Goal: Find specific page/section

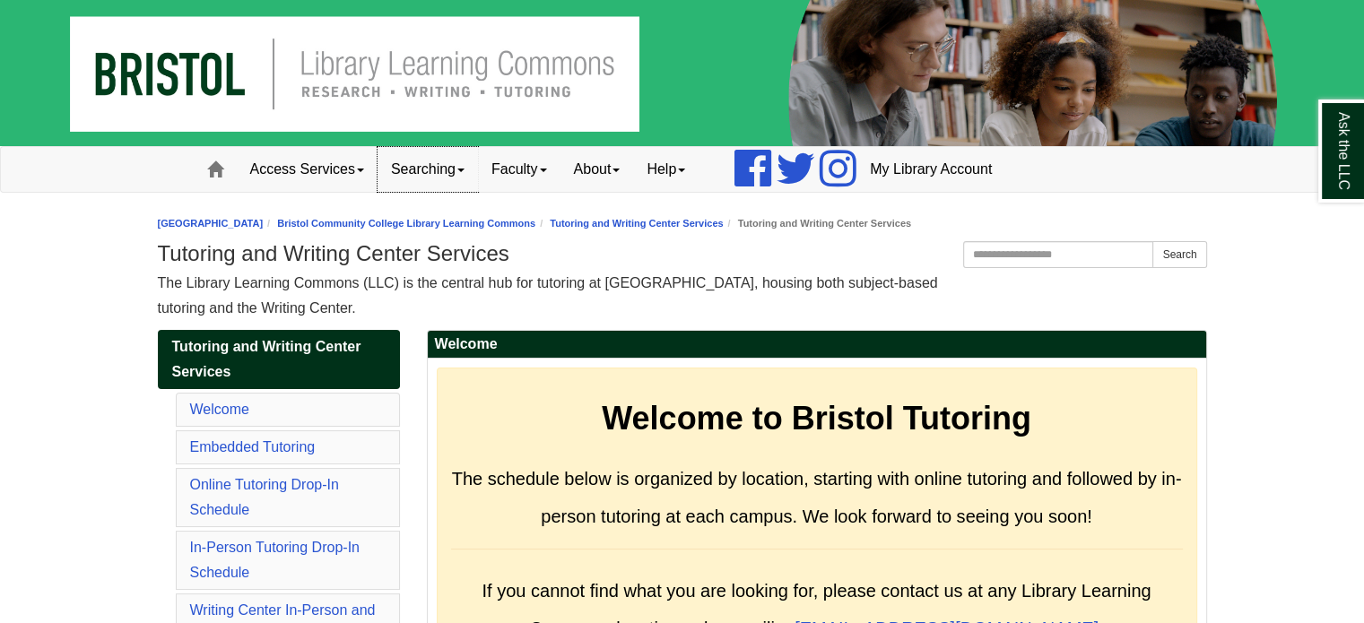
click at [405, 170] on link "Searching" at bounding box center [428, 169] width 100 height 45
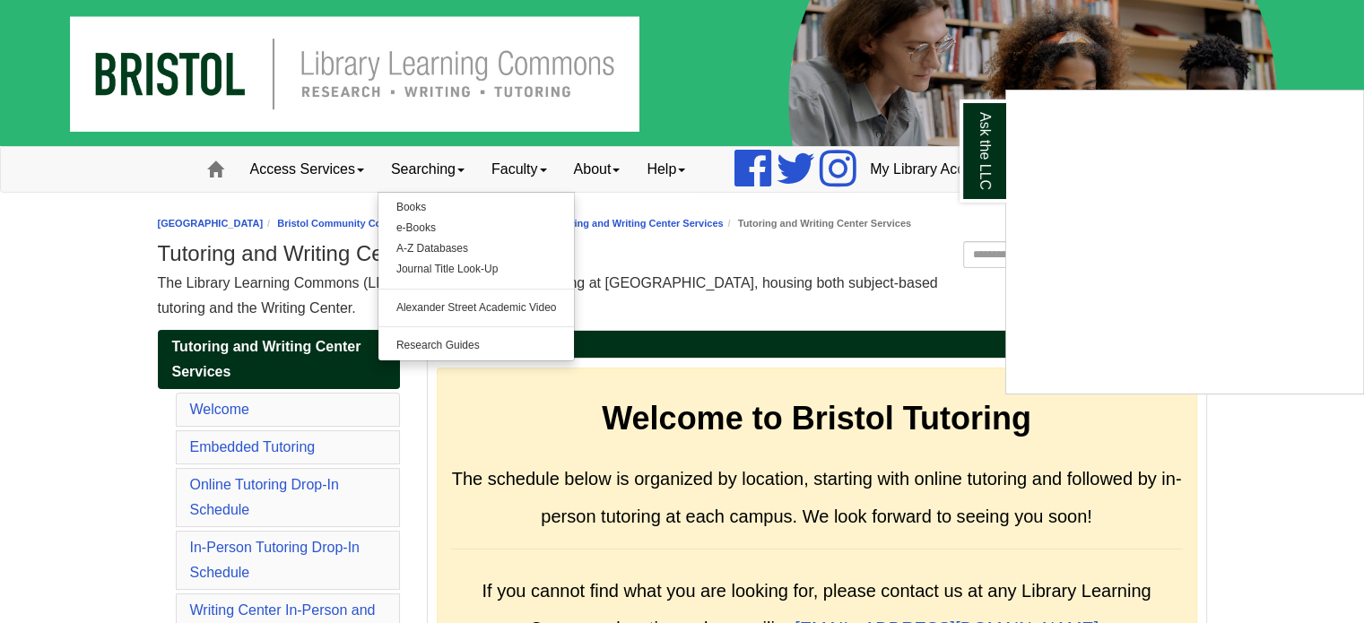
click at [327, 175] on div "Ask the LLC" at bounding box center [682, 311] width 1364 height 623
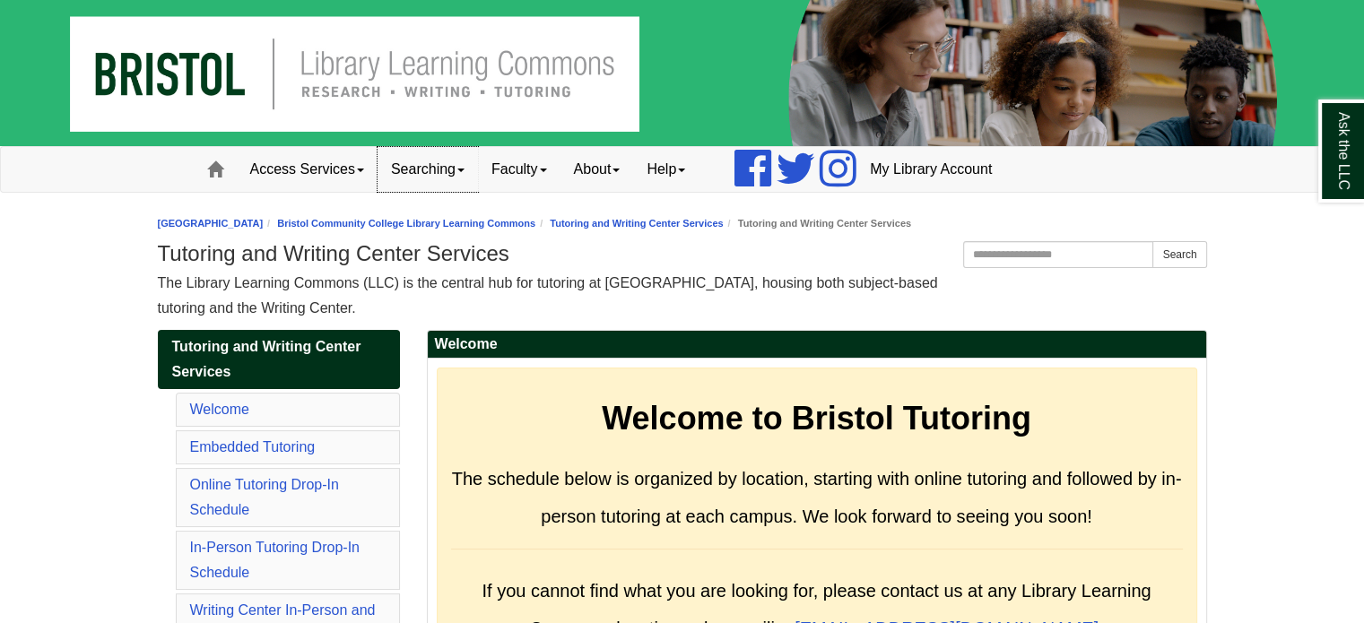
click at [448, 164] on link "Searching" at bounding box center [428, 169] width 100 height 45
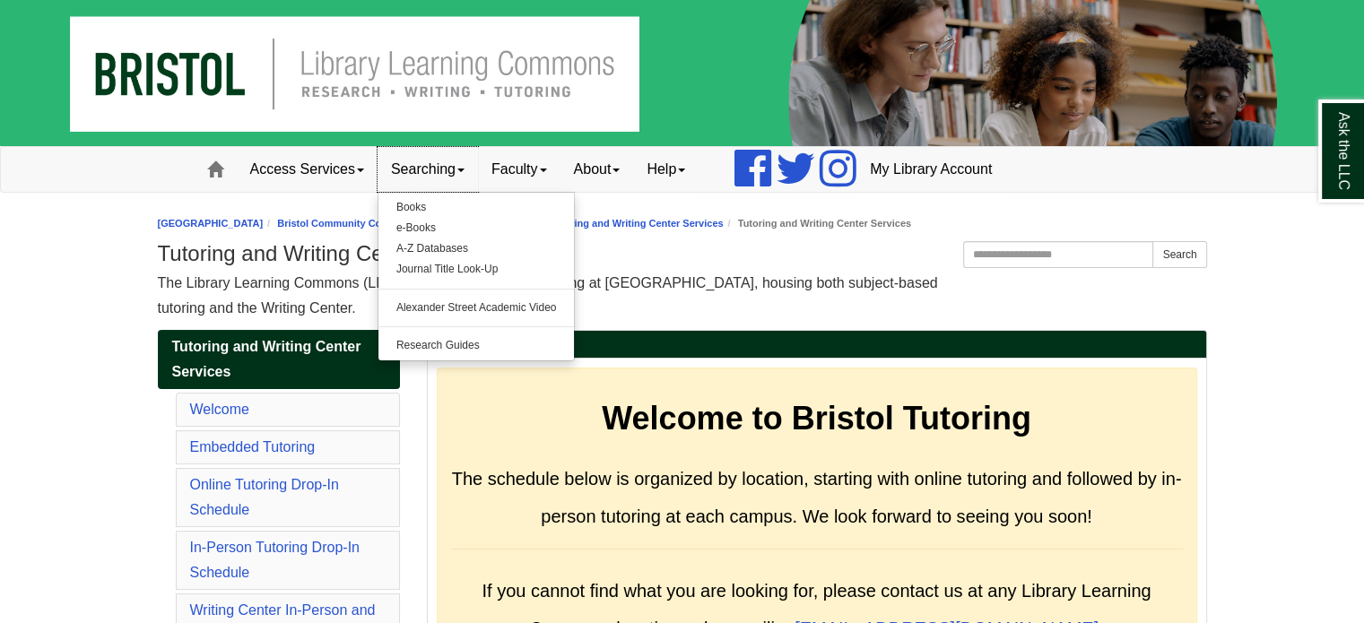
click at [431, 176] on link "Searching" at bounding box center [428, 169] width 100 height 45
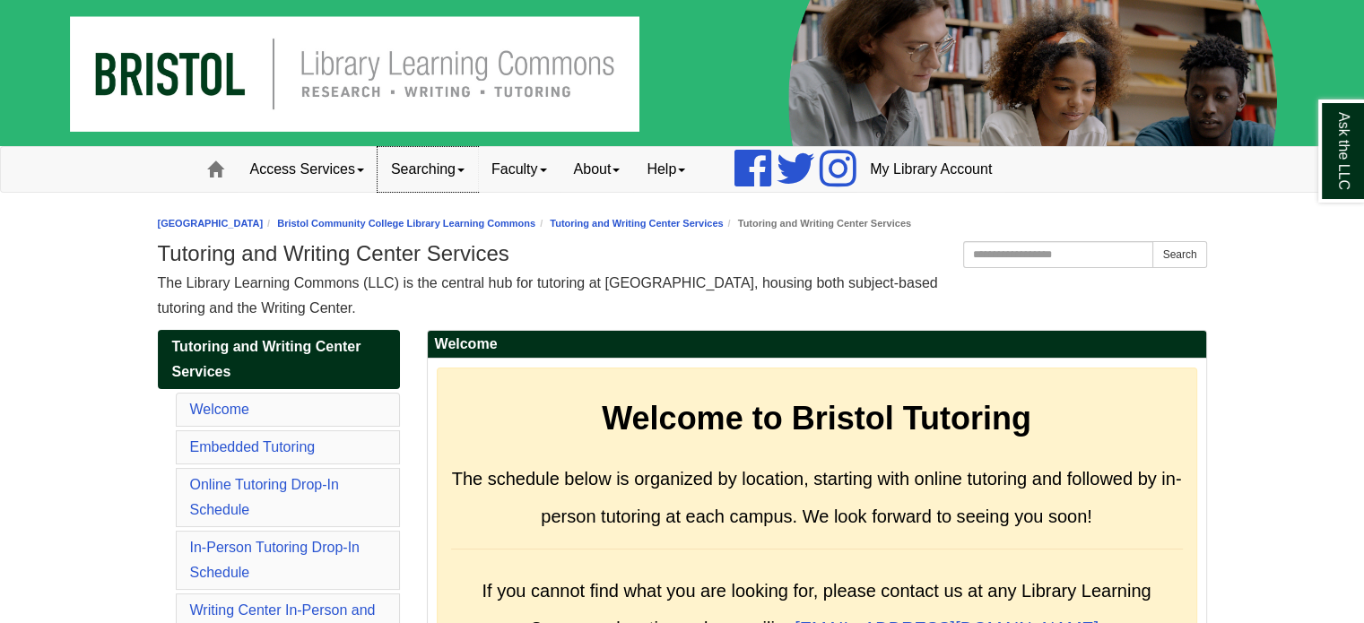
click at [431, 176] on link "Searching" at bounding box center [428, 169] width 100 height 45
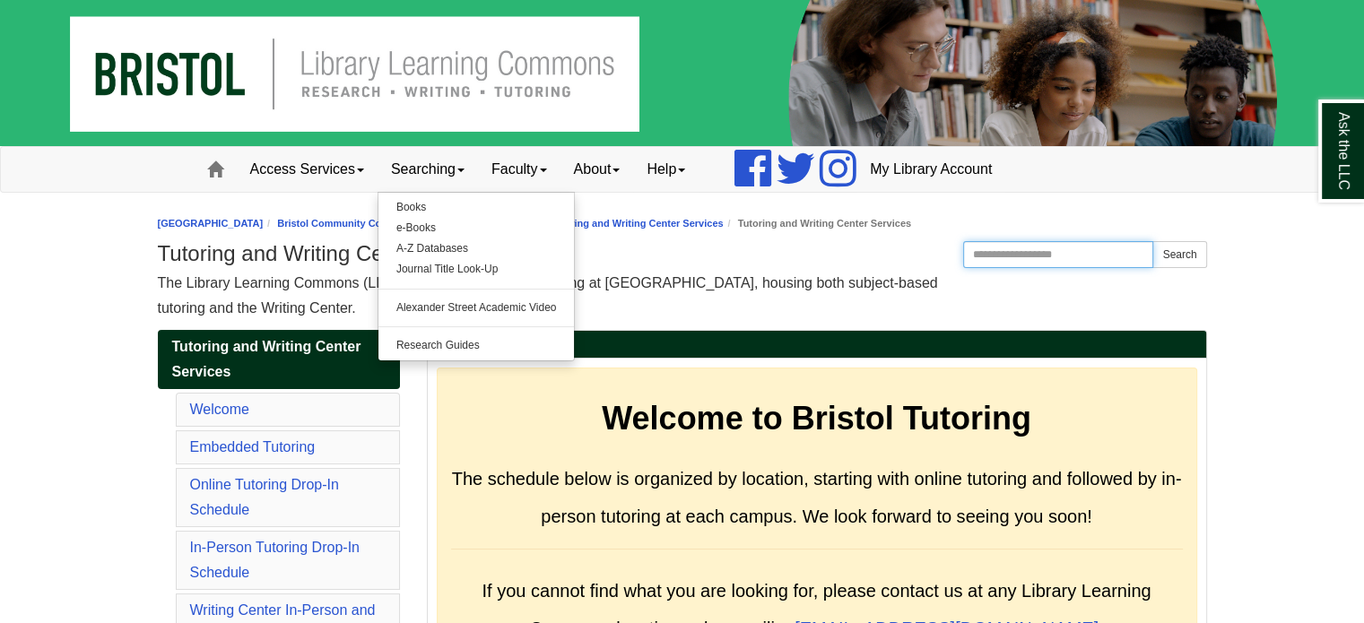
click at [1006, 259] on input "Search the Website" at bounding box center [1058, 254] width 191 height 27
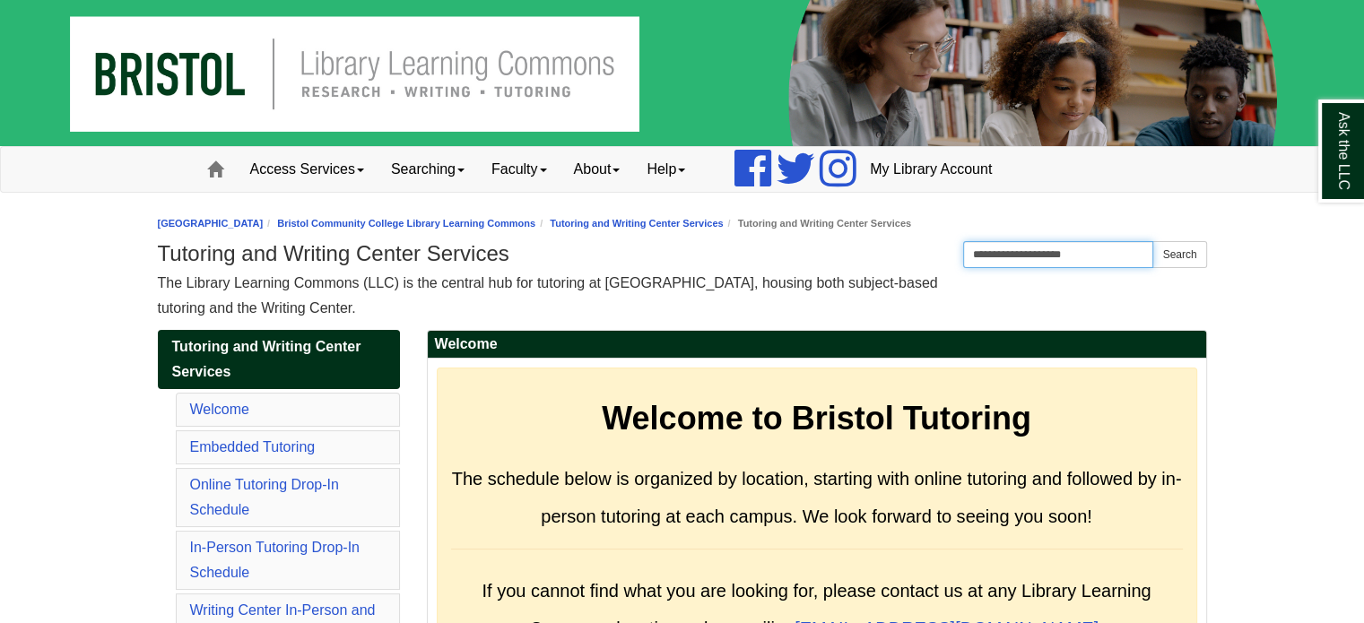
type input "**********"
click at [1153, 241] on button "Search" at bounding box center [1180, 254] width 54 height 27
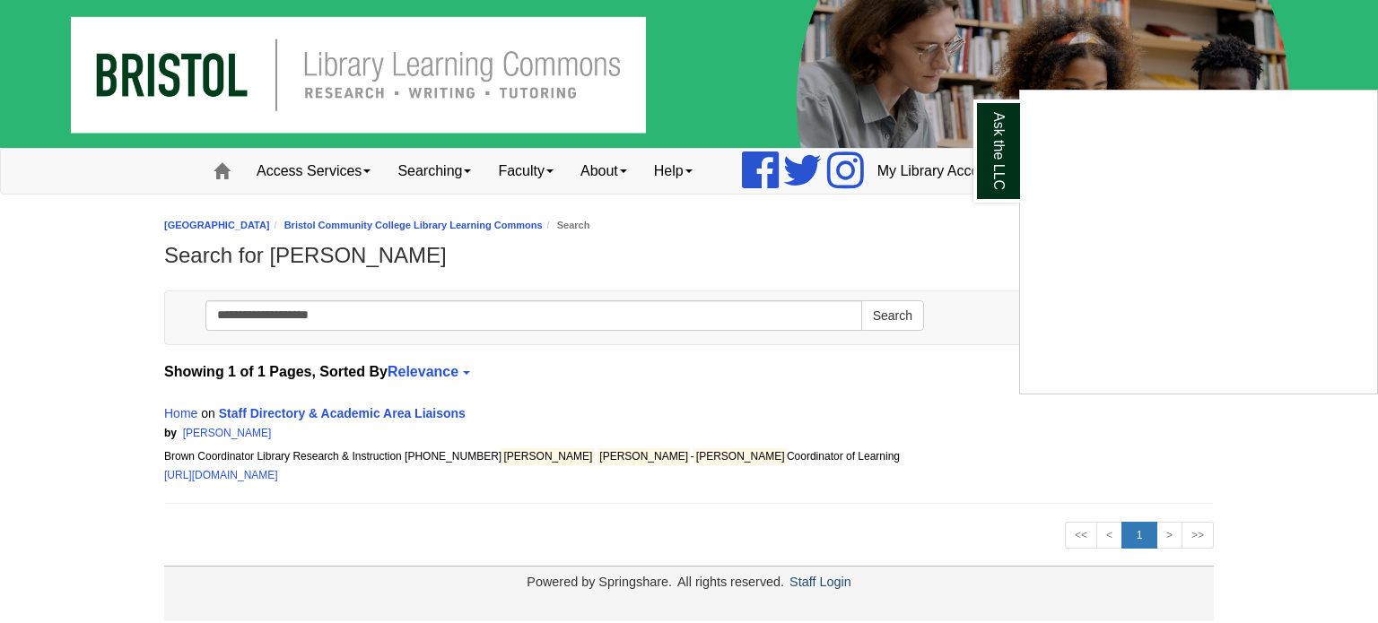
click at [441, 161] on div "Ask the LLC" at bounding box center [689, 311] width 1378 height 623
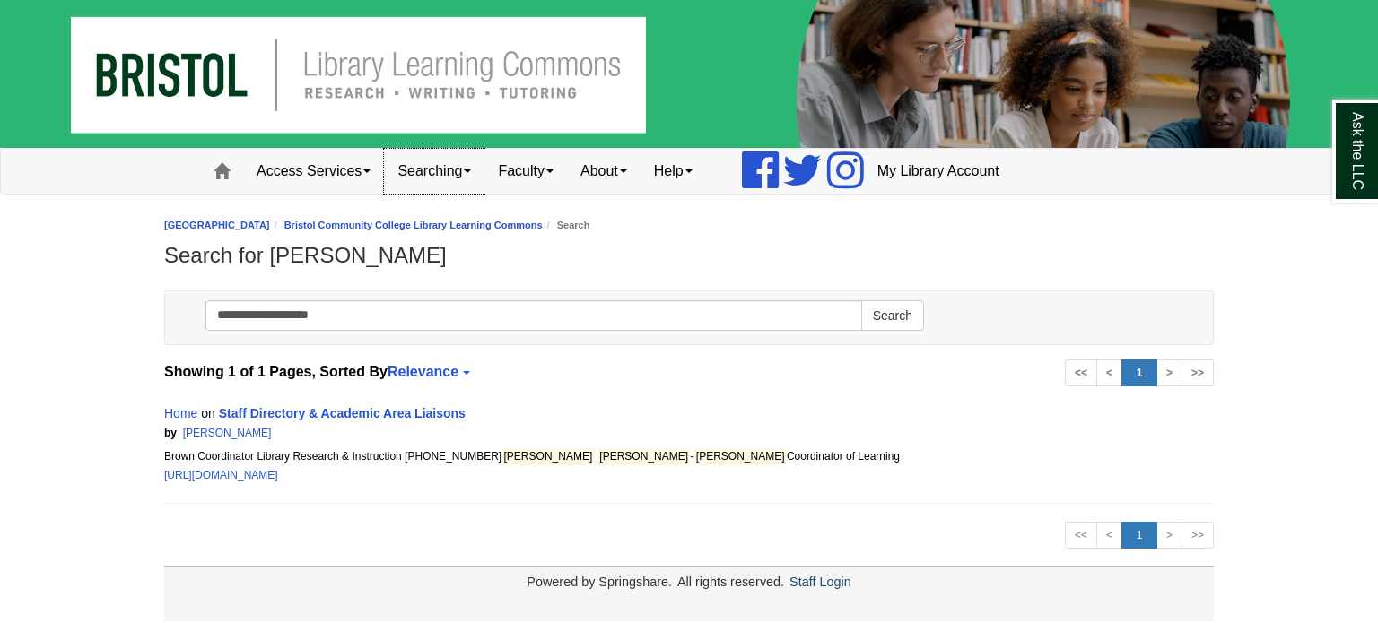
click at [475, 176] on link "Searching" at bounding box center [434, 171] width 100 height 45
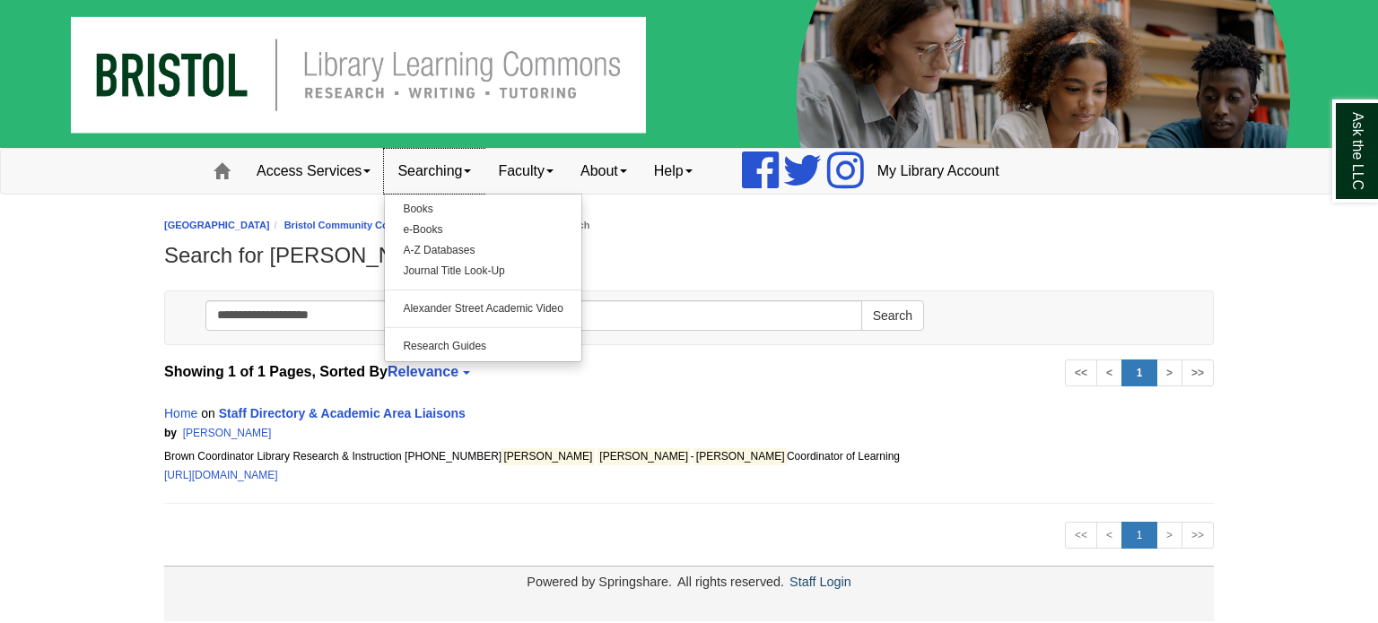
click at [475, 176] on link "Searching" at bounding box center [434, 171] width 100 height 45
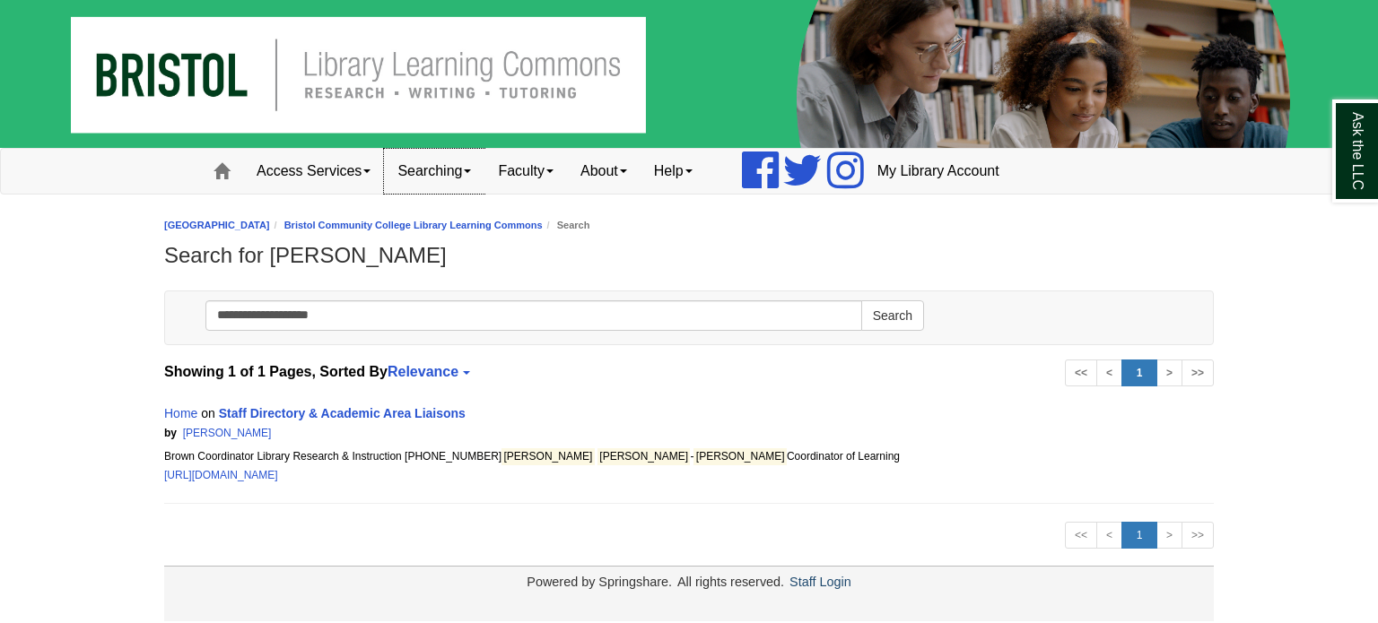
click at [474, 168] on link "Searching" at bounding box center [434, 171] width 100 height 45
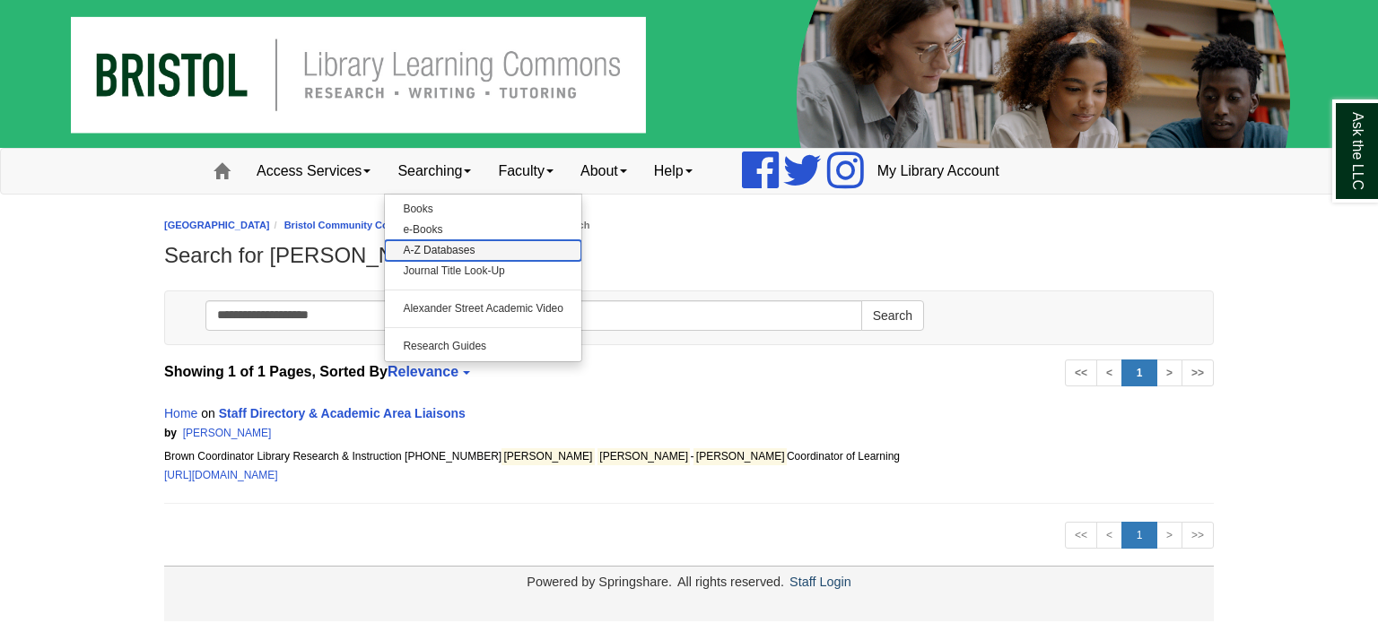
click at [432, 250] on link "A-Z Databases" at bounding box center [483, 250] width 196 height 21
